Goal: Navigation & Orientation: Find specific page/section

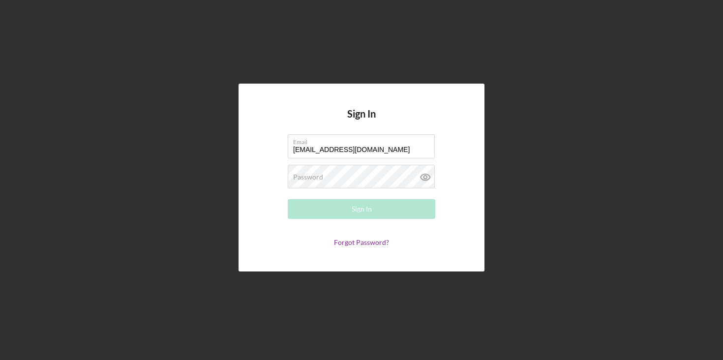
type input "[EMAIL_ADDRESS][DOMAIN_NAME]"
click at [328, 174] on div "Password Required" at bounding box center [362, 177] width 148 height 25
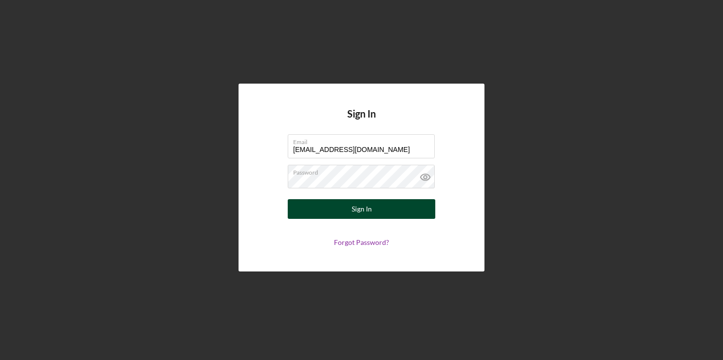
click at [328, 213] on button "Sign In" at bounding box center [362, 209] width 148 height 20
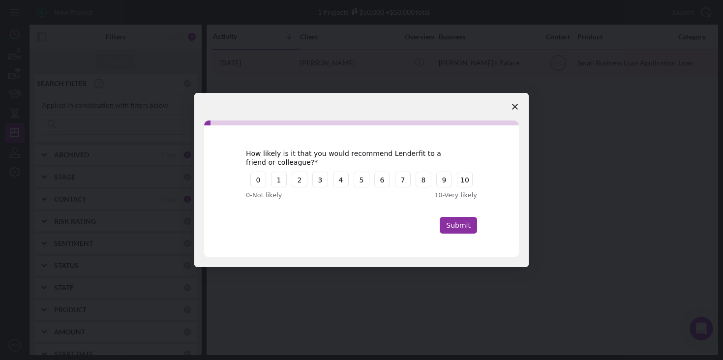
click at [513, 108] on polygon "Close survey" at bounding box center [515, 107] width 6 height 6
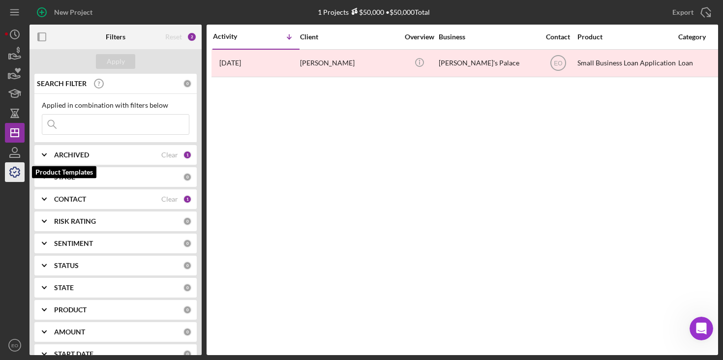
click at [15, 173] on icon "button" at bounding box center [14, 172] width 25 height 25
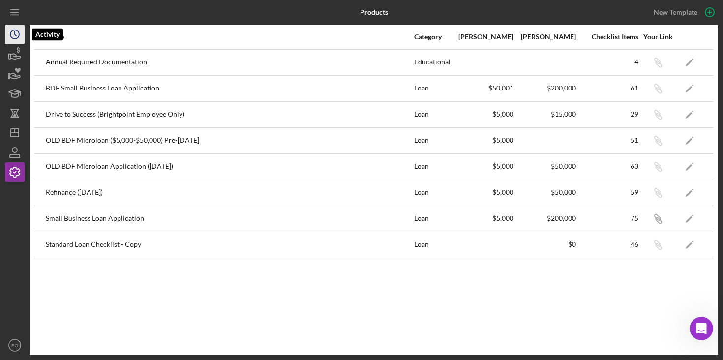
click at [16, 35] on polyline "button" at bounding box center [15, 34] width 1 height 4
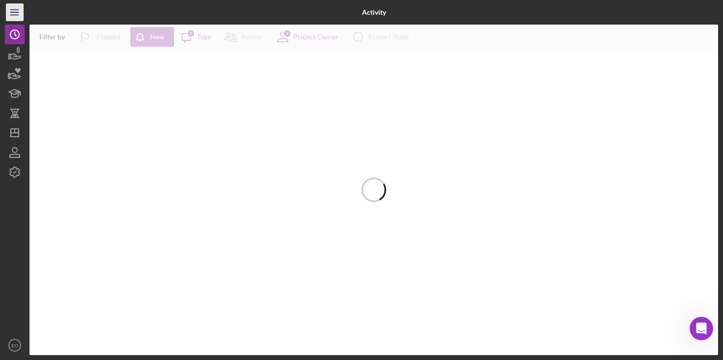
click at [19, 19] on icon "Icon/Menu" at bounding box center [15, 12] width 22 height 22
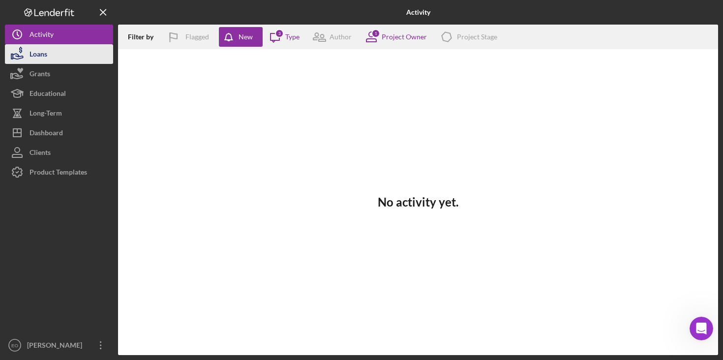
click at [78, 55] on button "Loans" at bounding box center [59, 54] width 108 height 20
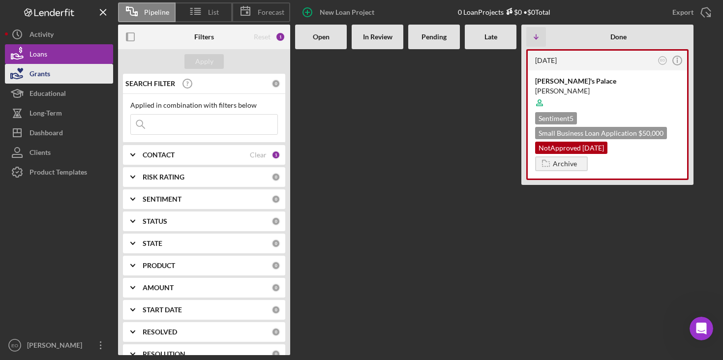
click at [73, 70] on button "Grants" at bounding box center [59, 74] width 108 height 20
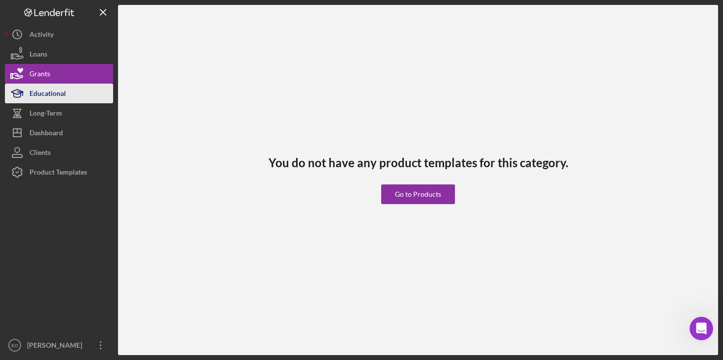
click at [68, 90] on button "Educational" at bounding box center [59, 94] width 108 height 20
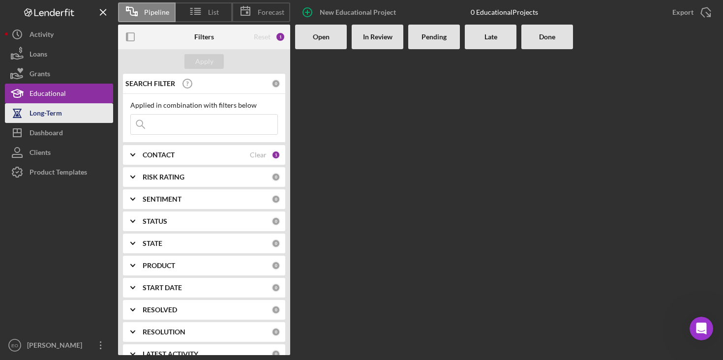
click at [58, 115] on div "Long-Term" at bounding box center [46, 114] width 32 height 22
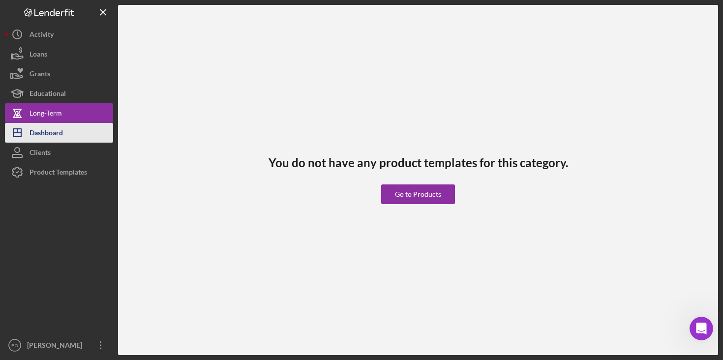
click at [55, 129] on div "Dashboard" at bounding box center [46, 134] width 33 height 22
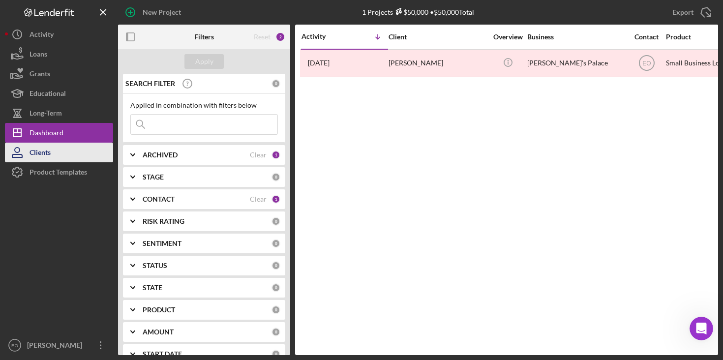
click at [52, 151] on button "Clients" at bounding box center [59, 153] width 108 height 20
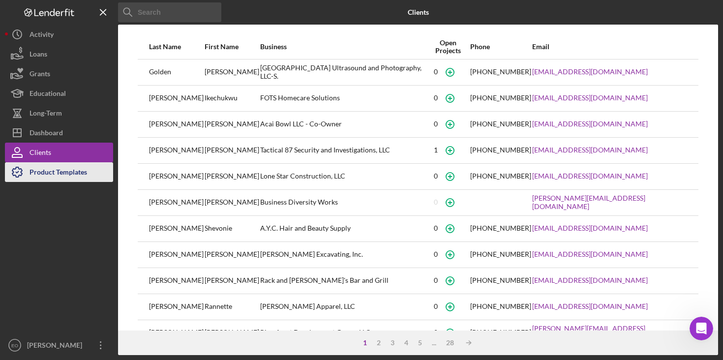
click at [51, 175] on div "Product Templates" at bounding box center [59, 173] width 58 height 22
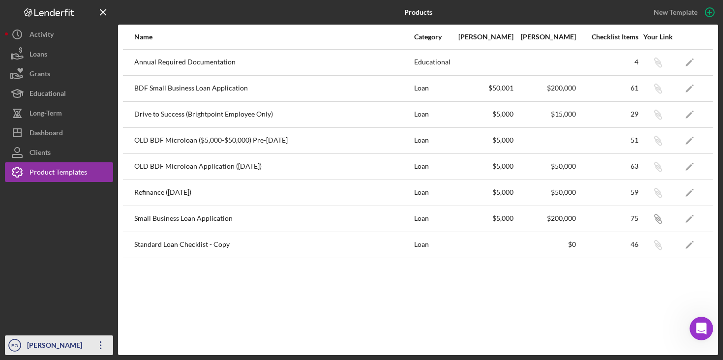
click at [100, 345] on icon "Icon/Overflow" at bounding box center [101, 345] width 25 height 25
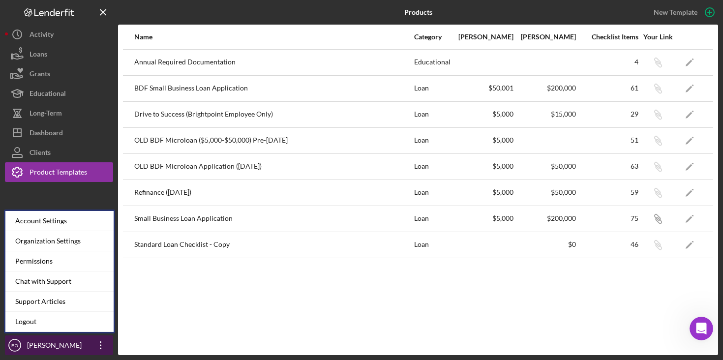
click at [100, 345] on icon "Icon/Overflow" at bounding box center [101, 345] width 25 height 25
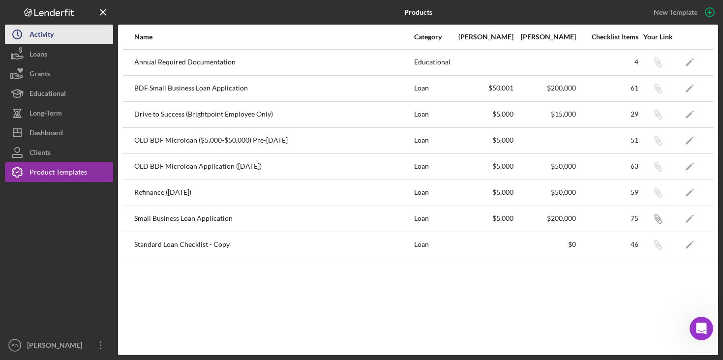
click at [32, 37] on div "Activity" at bounding box center [42, 36] width 24 height 22
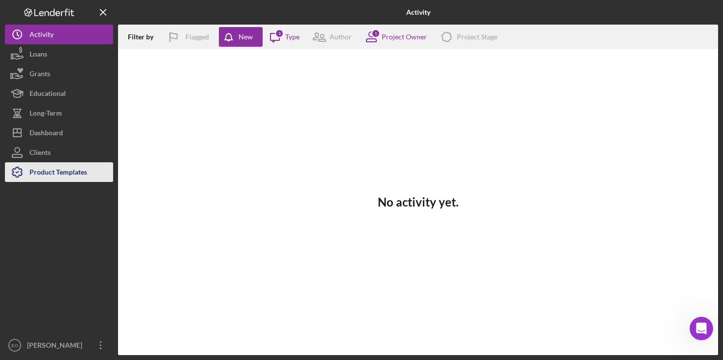
click at [33, 175] on div "Product Templates" at bounding box center [59, 173] width 58 height 22
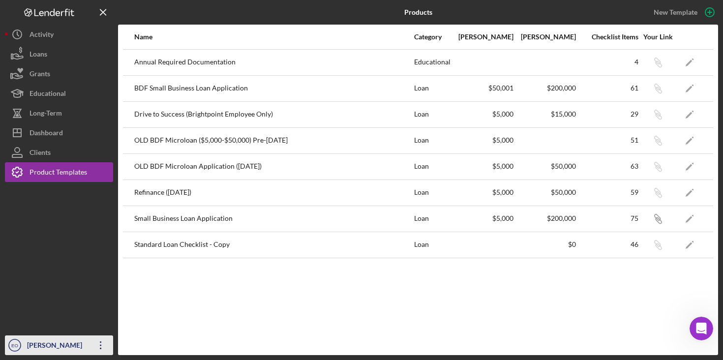
click at [104, 344] on icon "Icon/Overflow" at bounding box center [101, 345] width 25 height 25
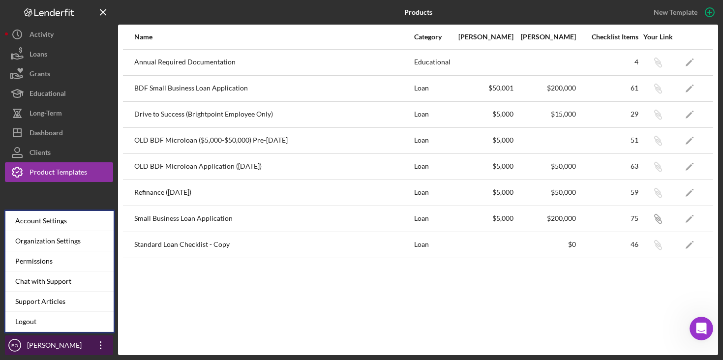
click at [104, 342] on icon "Icon/Overflow" at bounding box center [101, 345] width 25 height 25
